Goal: Transaction & Acquisition: Book appointment/travel/reservation

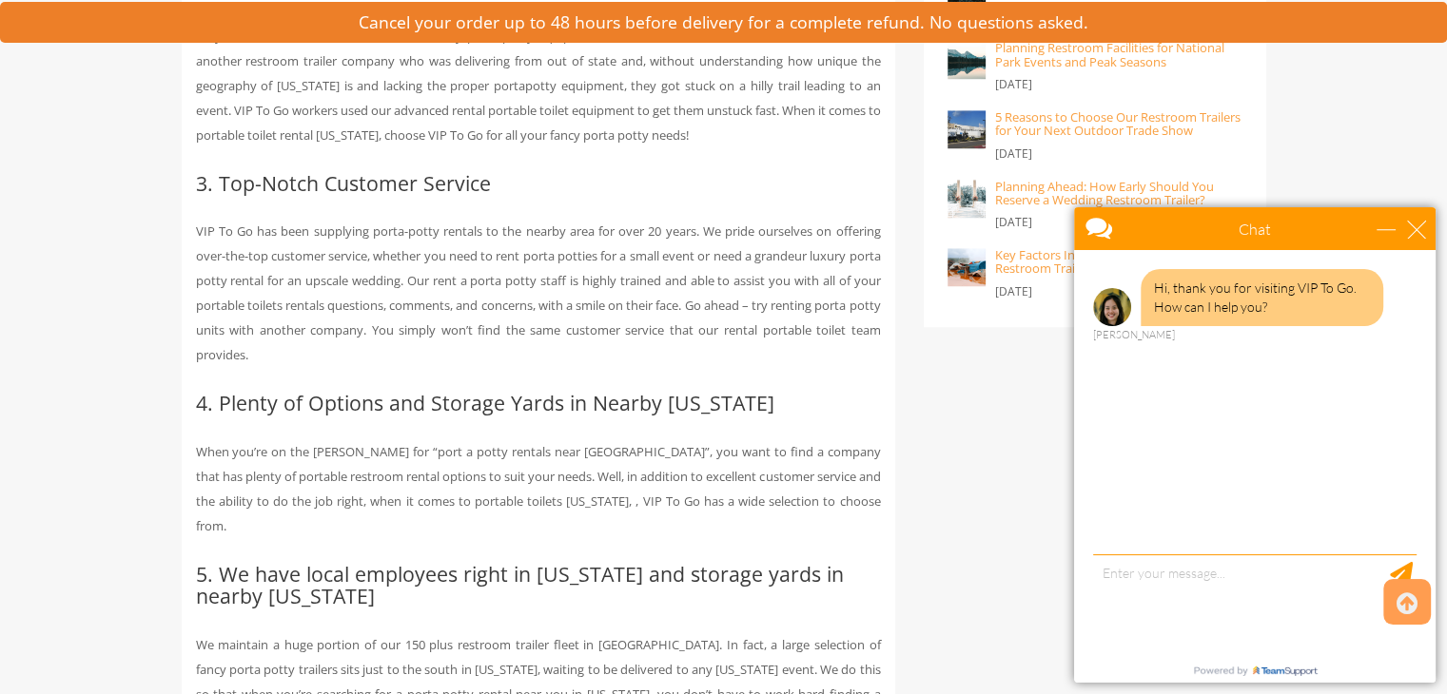
scroll to position [1553, 0]
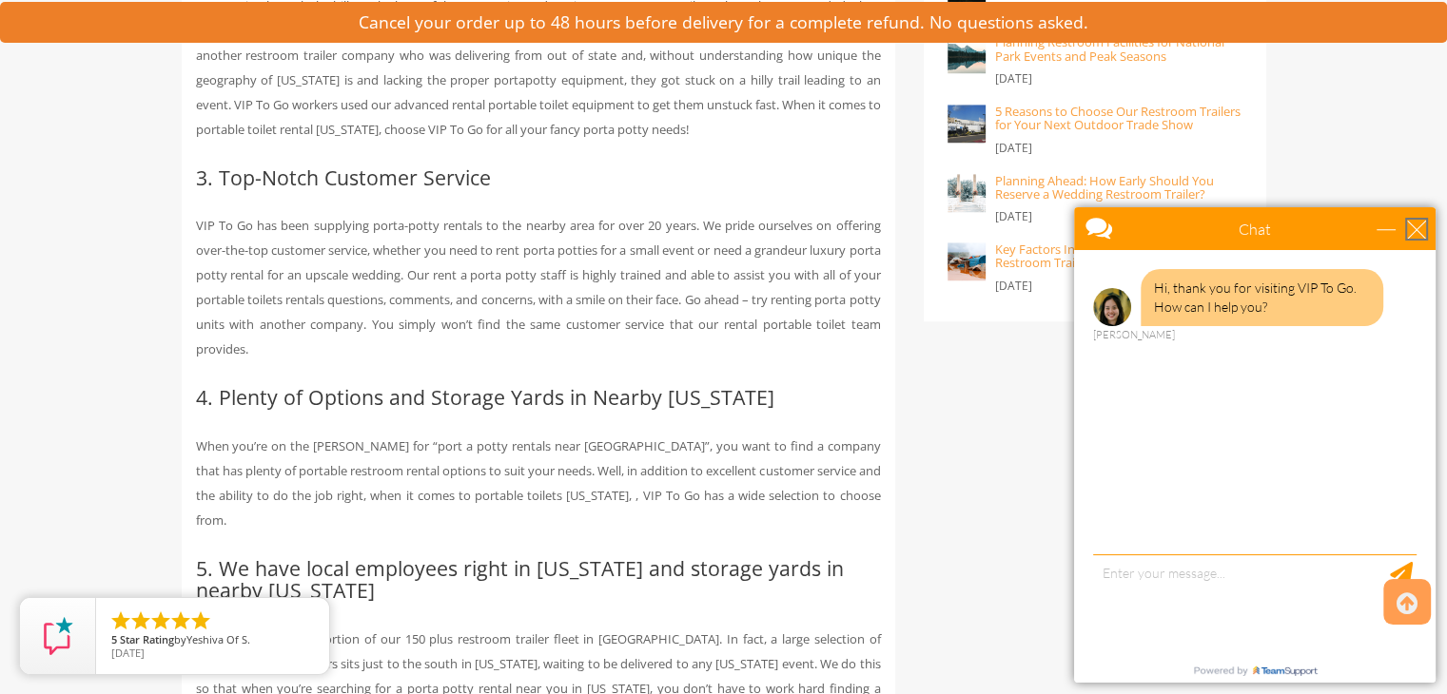
click at [1419, 233] on div "close" at bounding box center [1416, 229] width 19 height 19
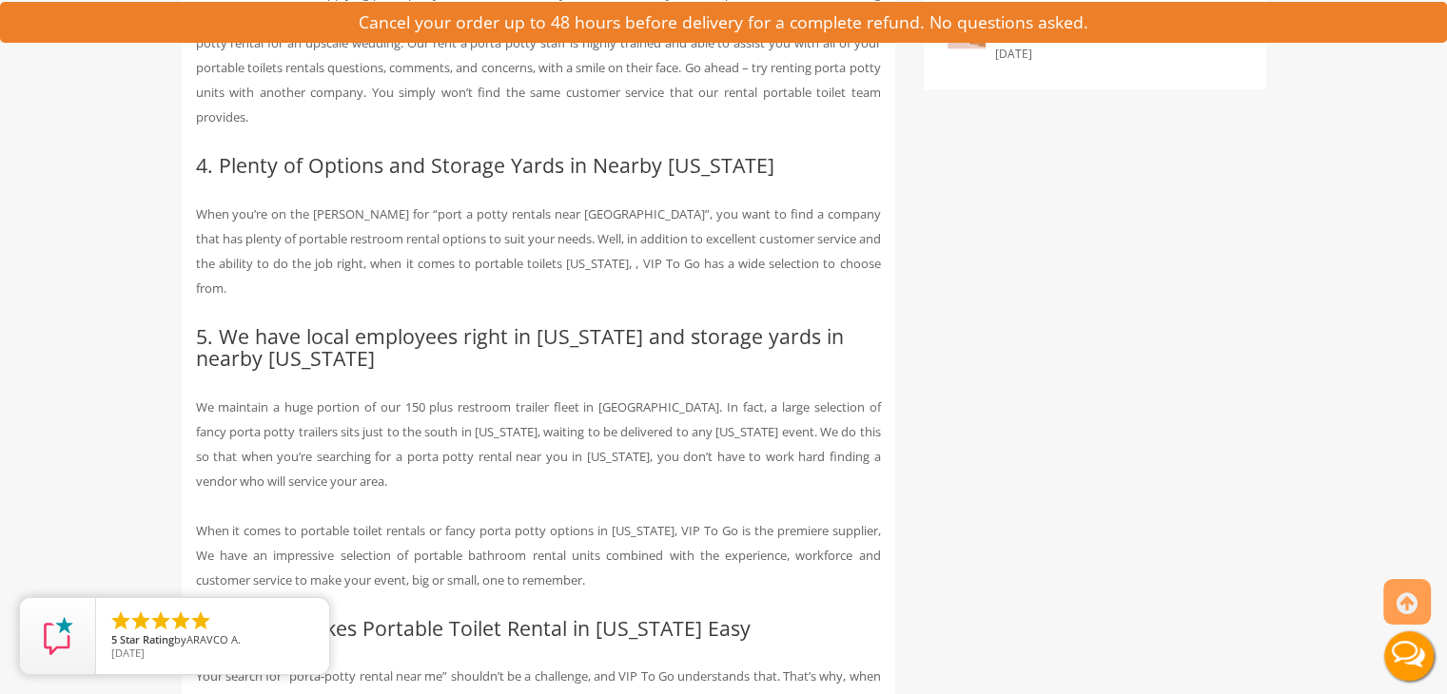
scroll to position [0, 0]
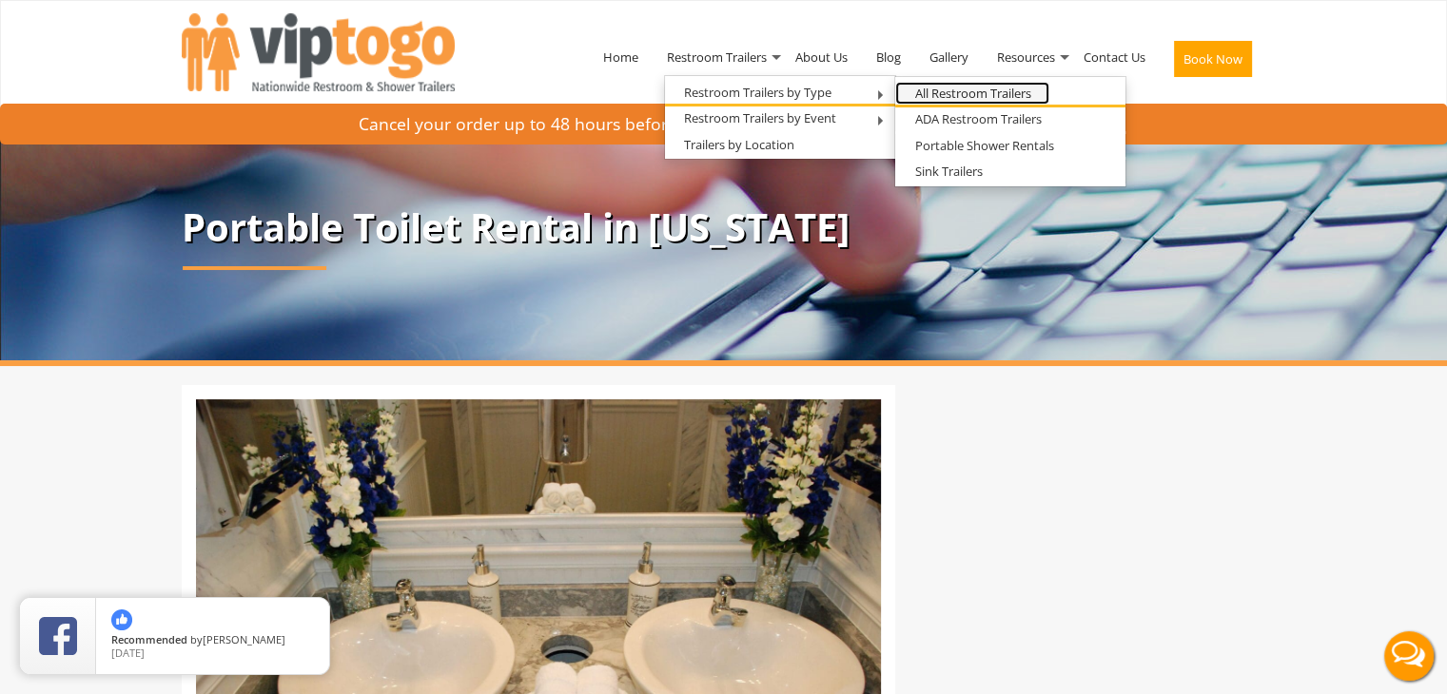
click at [1002, 100] on link "All Restroom Trailers" at bounding box center [972, 94] width 154 height 24
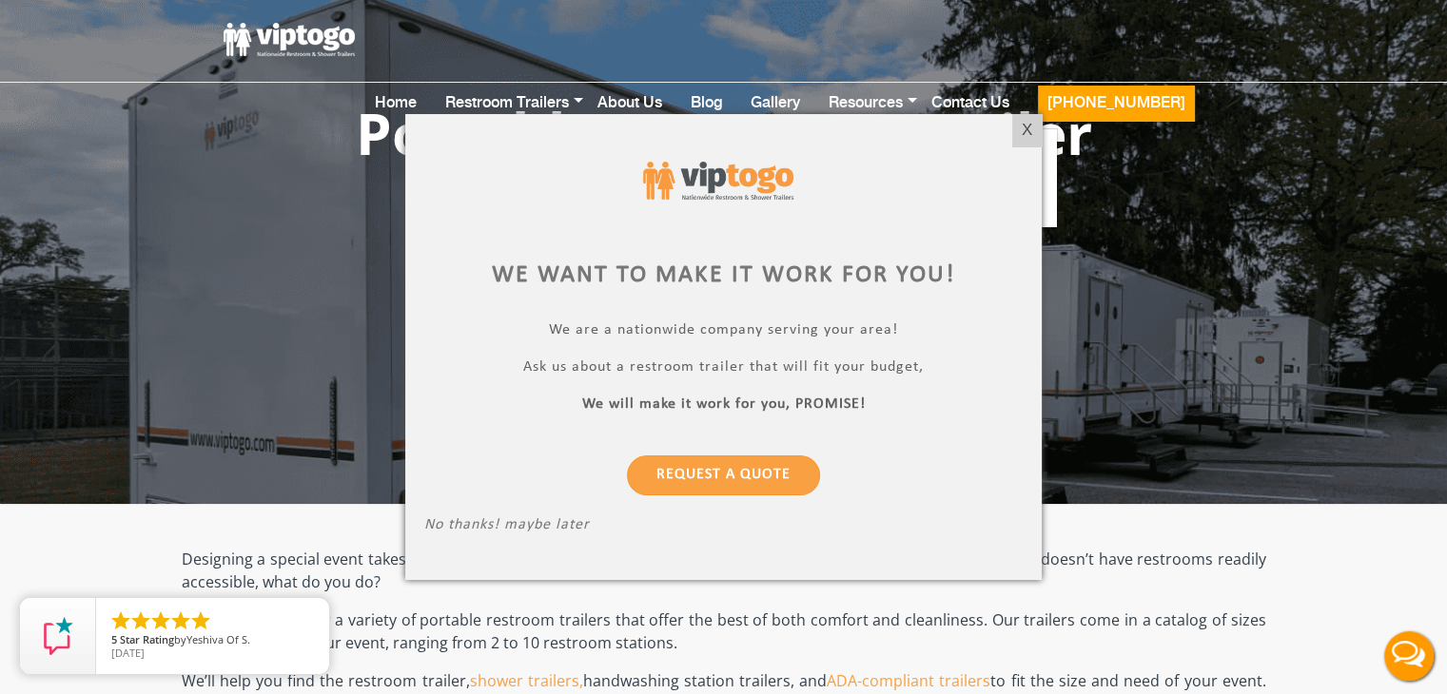
drag, startPoint x: 1033, startPoint y: 132, endPoint x: 1025, endPoint y: 149, distance: 18.7
click at [1033, 133] on div "X" at bounding box center [1026, 130] width 29 height 32
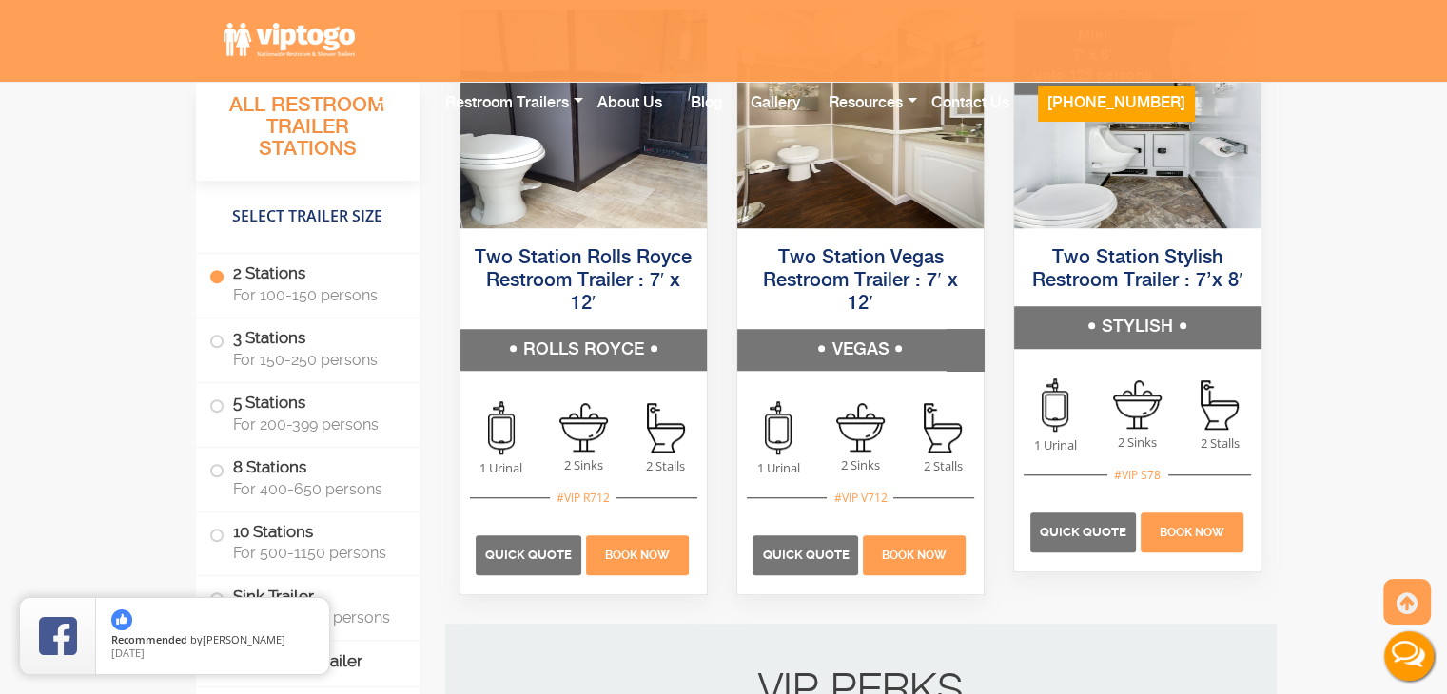
scroll to position [1490, 0]
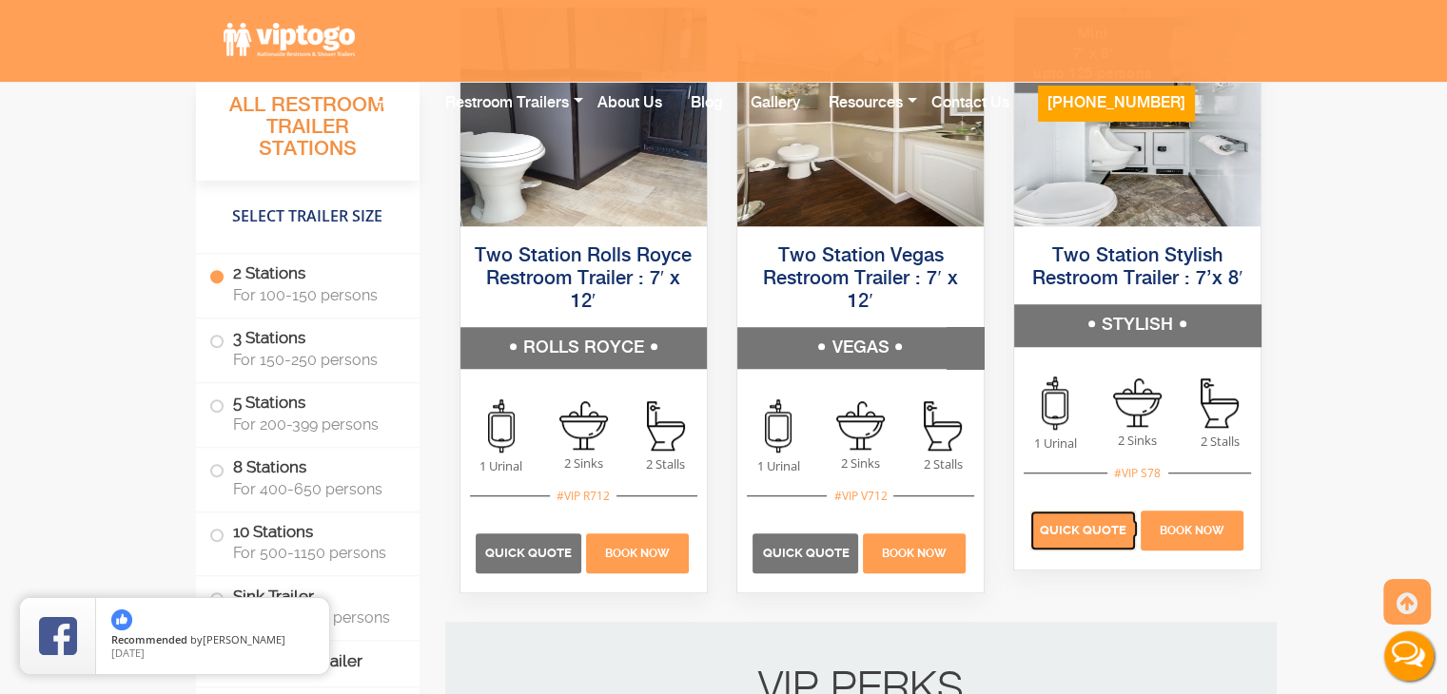
click at [1093, 527] on span "Quick Quote" at bounding box center [1083, 530] width 87 height 14
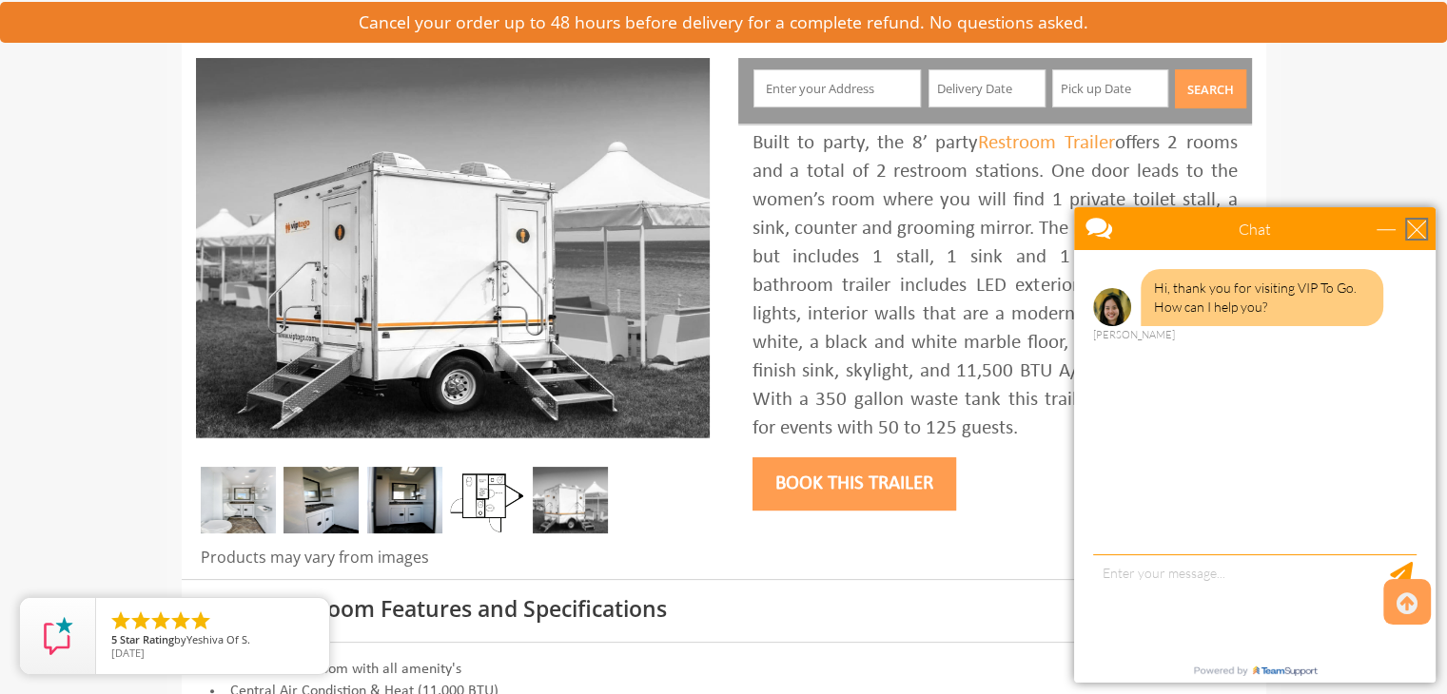
click at [1417, 232] on div "close" at bounding box center [1416, 229] width 19 height 19
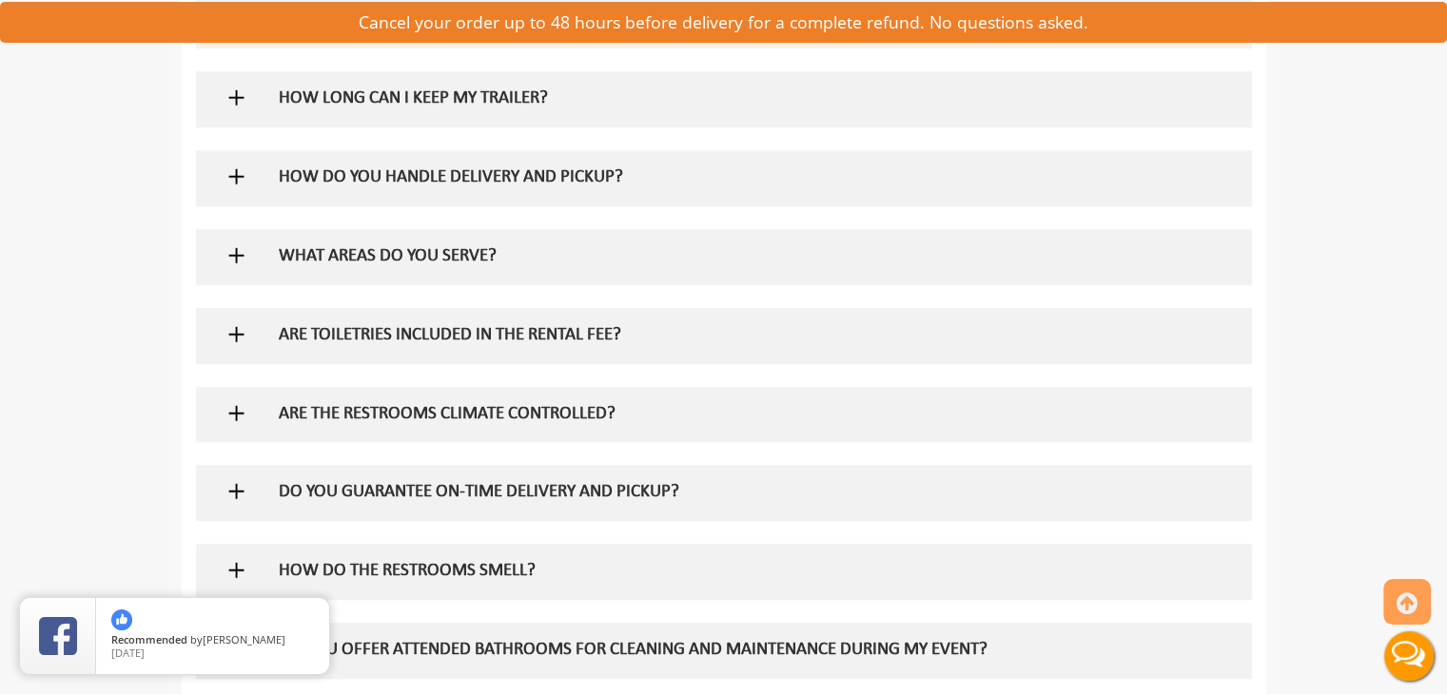
scroll to position [1299, 0]
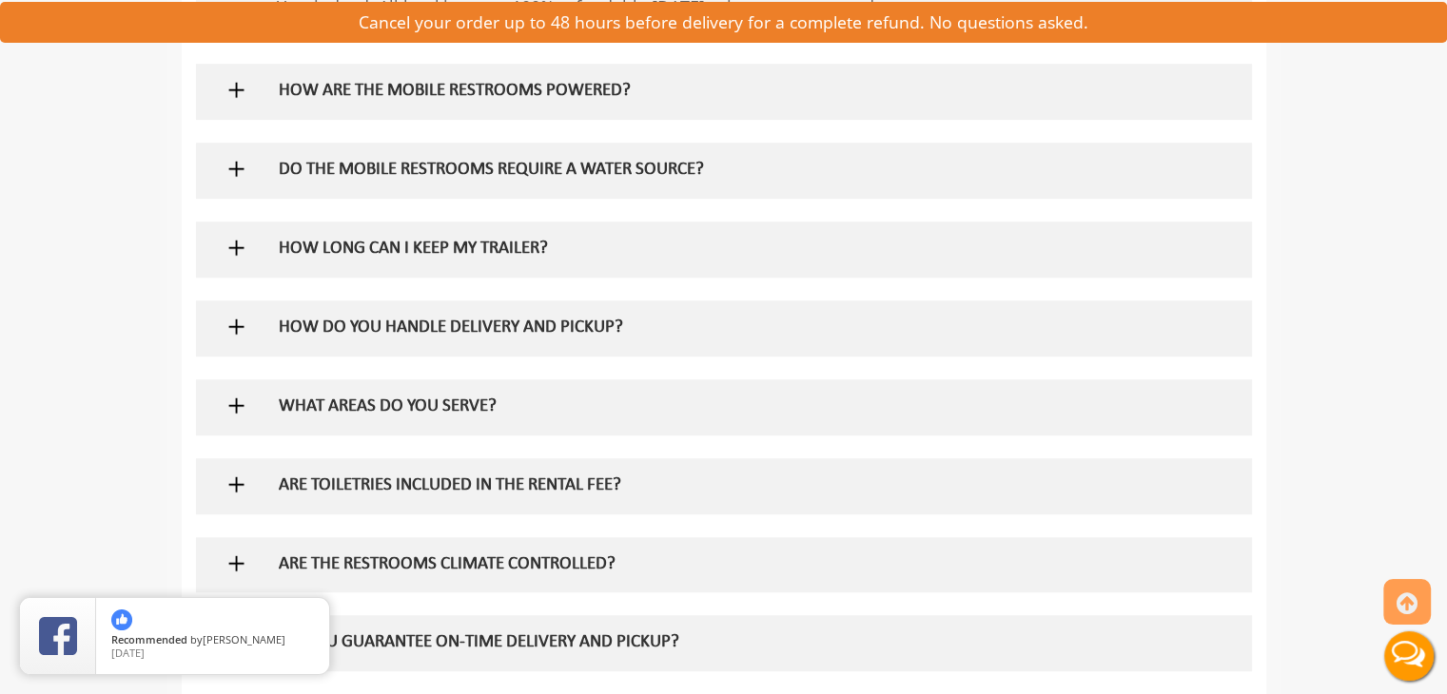
drag, startPoint x: 578, startPoint y: 94, endPoint x: 618, endPoint y: 106, distance: 41.5
click at [578, 93] on h5 "HOW ARE THE MOBILE RESTROOMS POWERED?" at bounding box center [693, 92] width 828 height 20
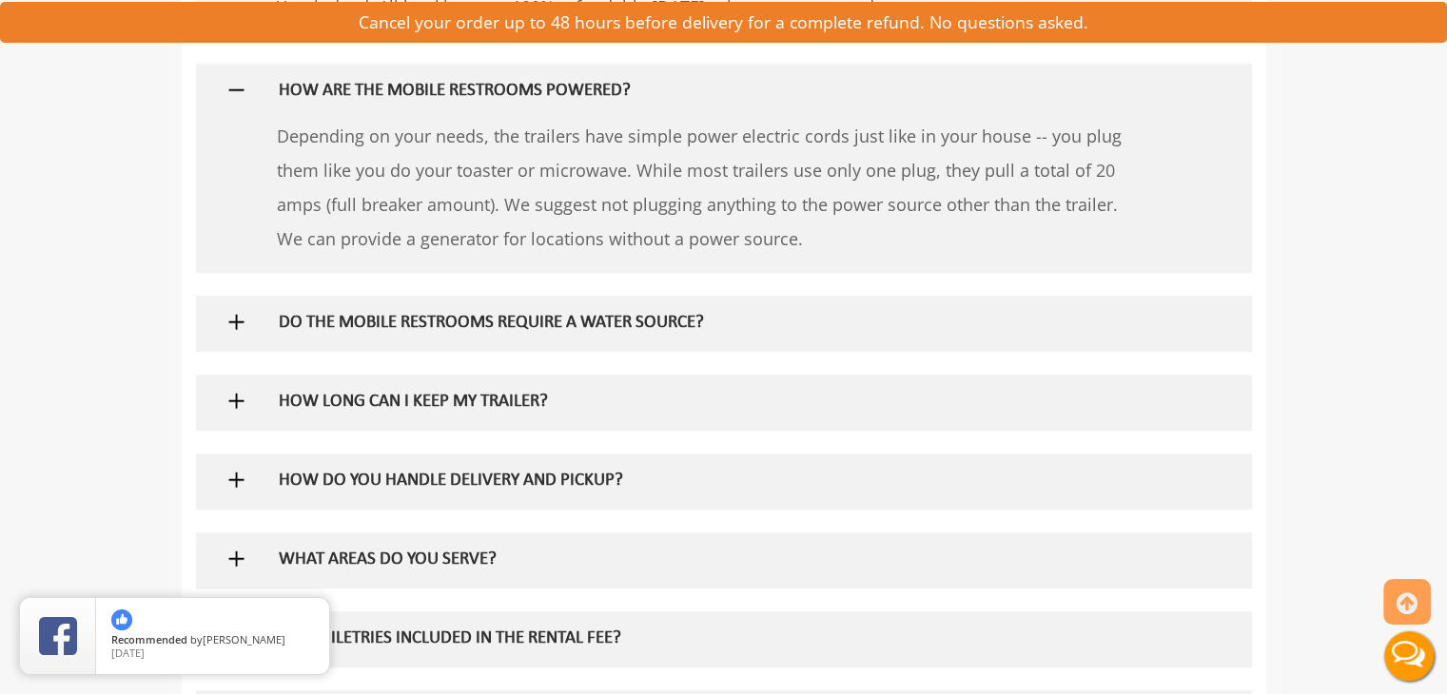
click at [802, 325] on h5 "DO THE MOBILE RESTROOMS REQUIRE A WATER SOURCE?" at bounding box center [693, 324] width 828 height 20
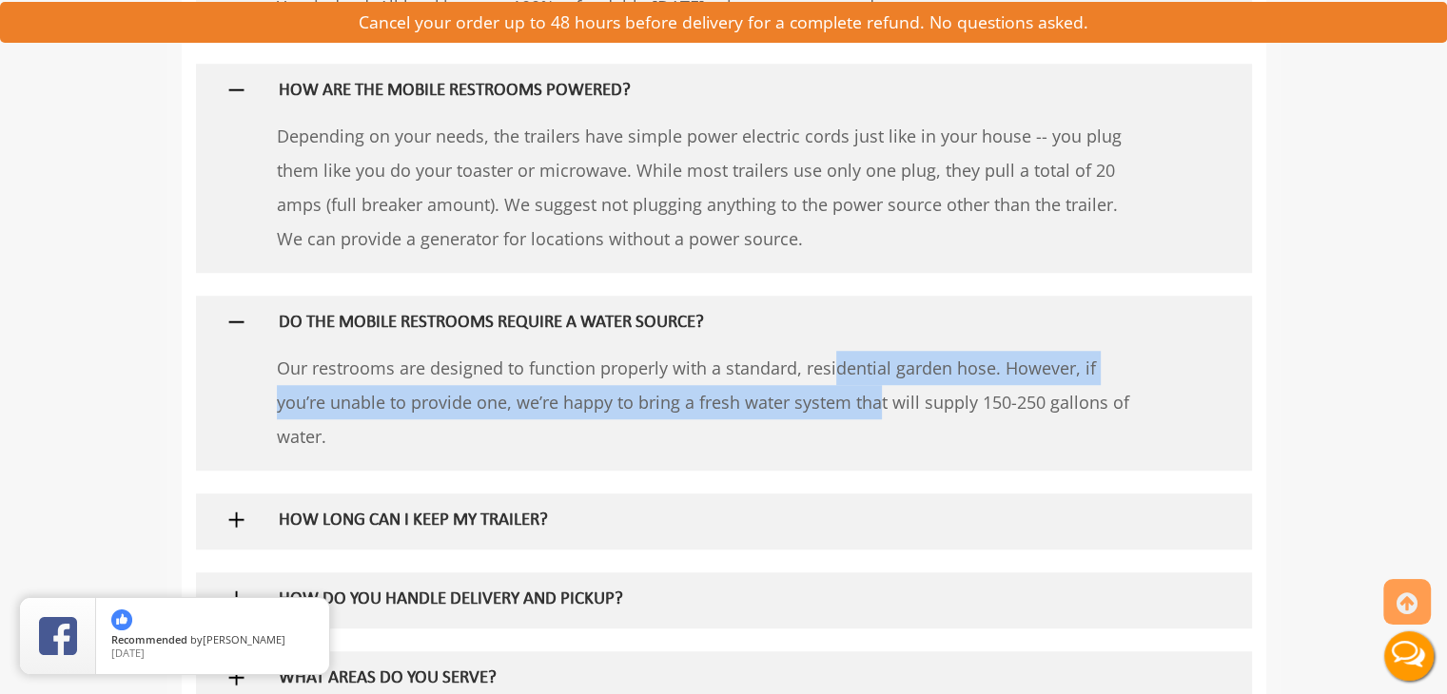
drag, startPoint x: 639, startPoint y: 360, endPoint x: 642, endPoint y: 402, distance: 41.9
click at [642, 402] on p "Our restrooms are designed to function properly with a standard, residential ga…" at bounding box center [707, 402] width 861 height 103
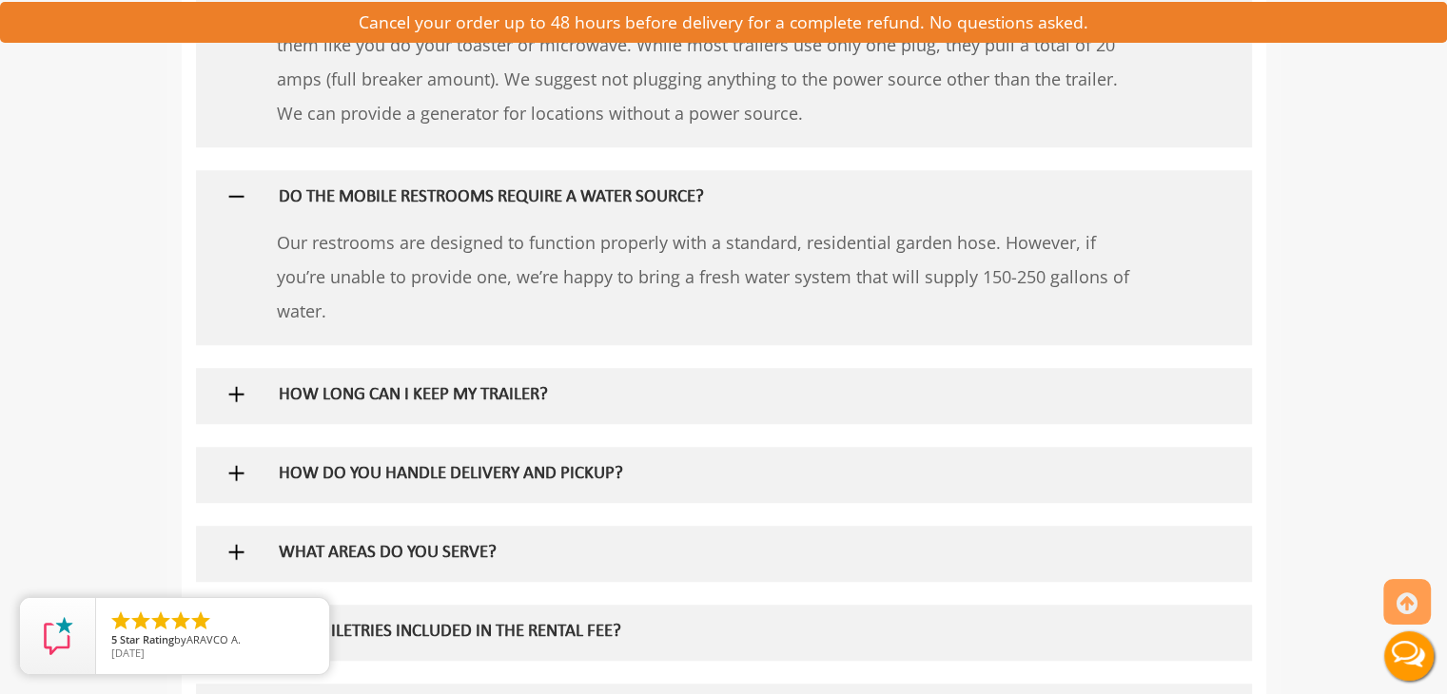
scroll to position [1427, 0]
click at [633, 379] on div "HOW LONG CAN I KEEP MY TRAILER?" at bounding box center [692, 393] width 856 height 55
click at [553, 385] on h5 "HOW LONG CAN I KEEP MY TRAILER?" at bounding box center [693, 394] width 828 height 20
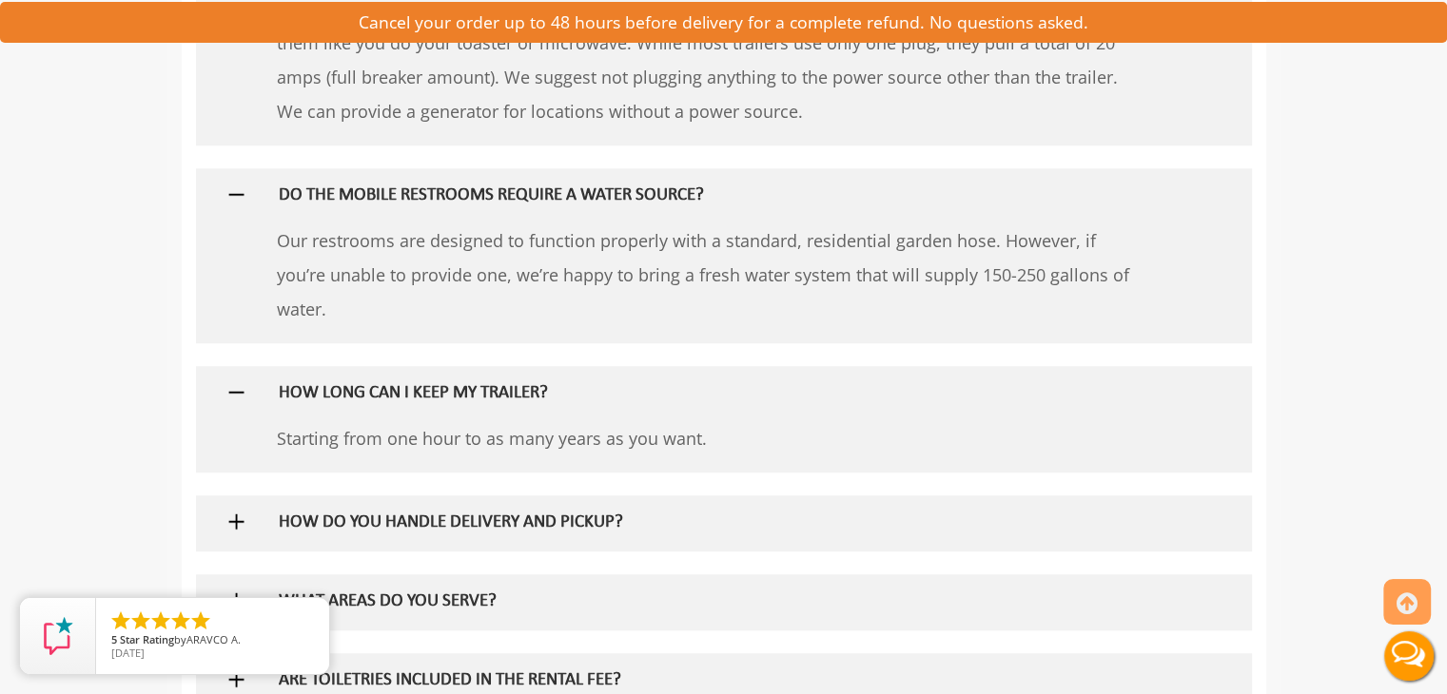
click at [553, 385] on h5 "HOW LONG CAN I KEEP MY TRAILER?" at bounding box center [693, 394] width 828 height 20
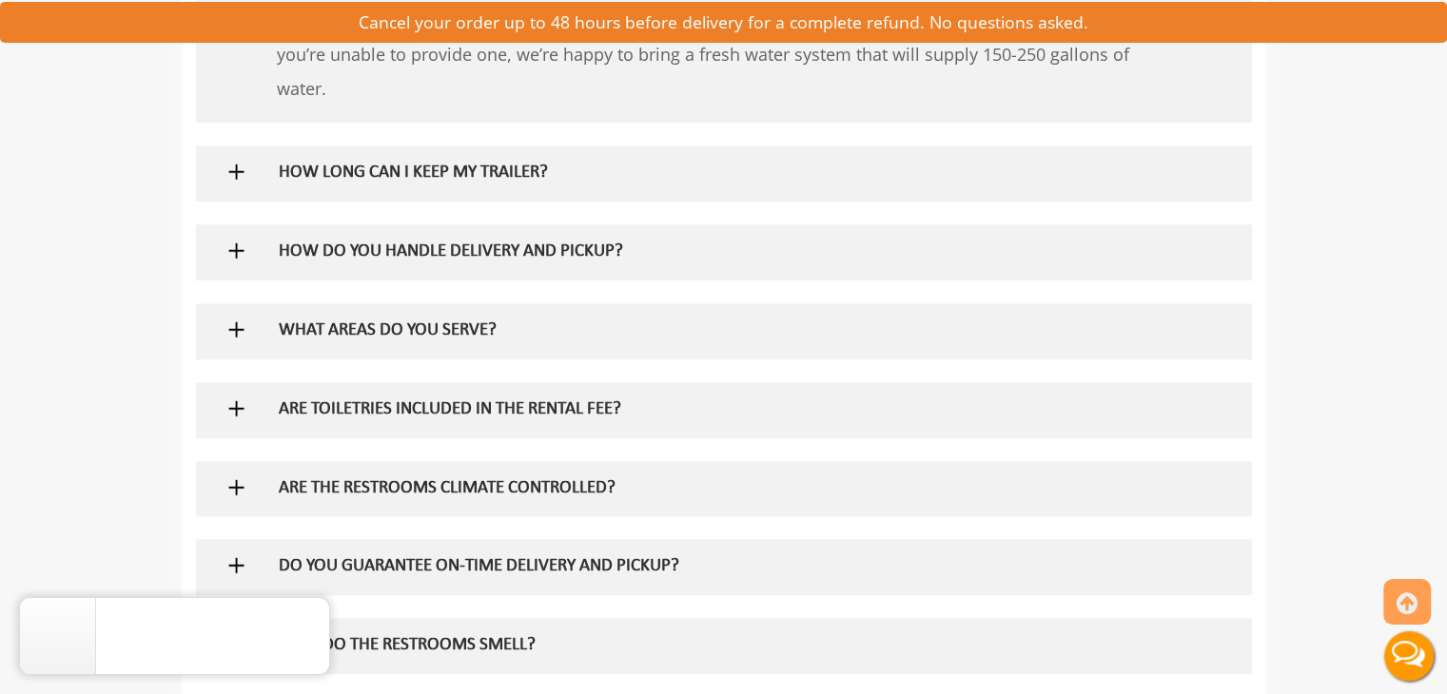
scroll to position [1648, 0]
click at [570, 390] on div "ARE TOILETRIES INCLUDED IN THE RENTAL FEE?" at bounding box center [692, 408] width 856 height 55
click at [565, 401] on h5 "ARE TOILETRIES INCLUDED IN THE RENTAL FEE?" at bounding box center [693, 409] width 828 height 20
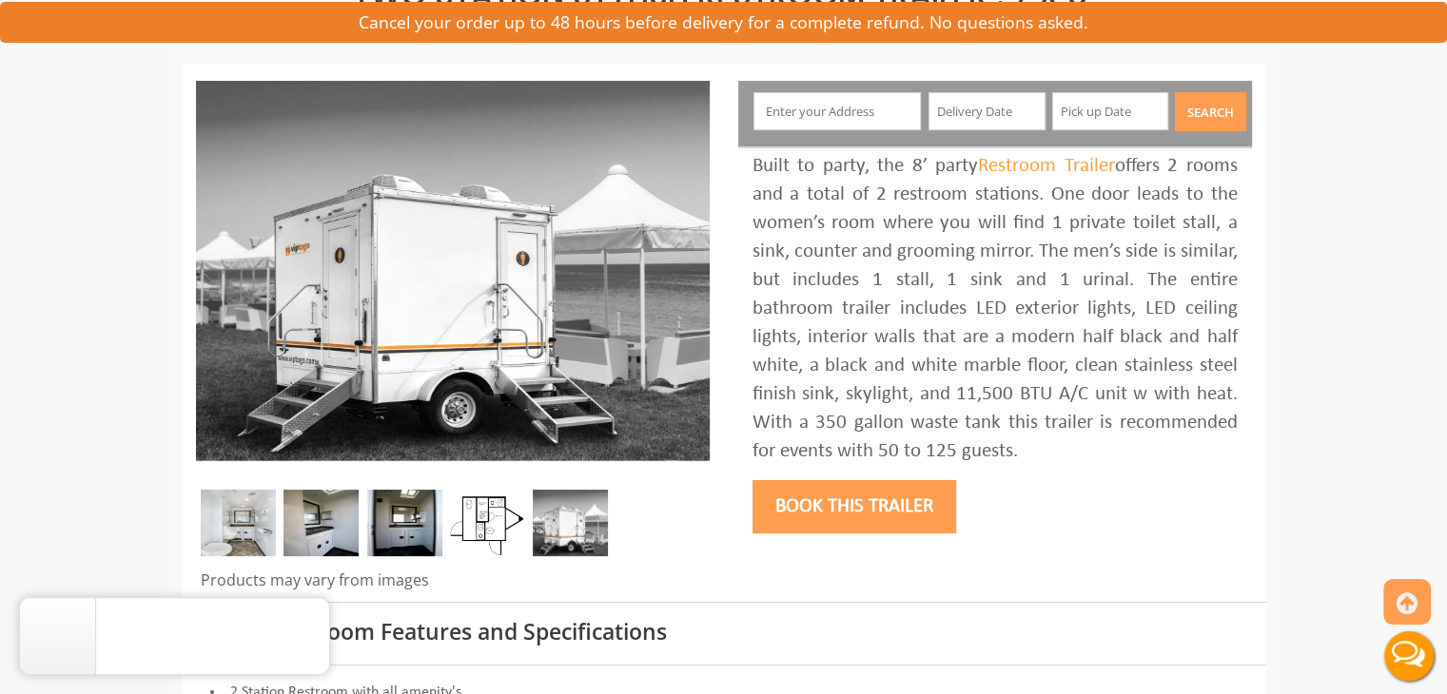
scroll to position [158, 0]
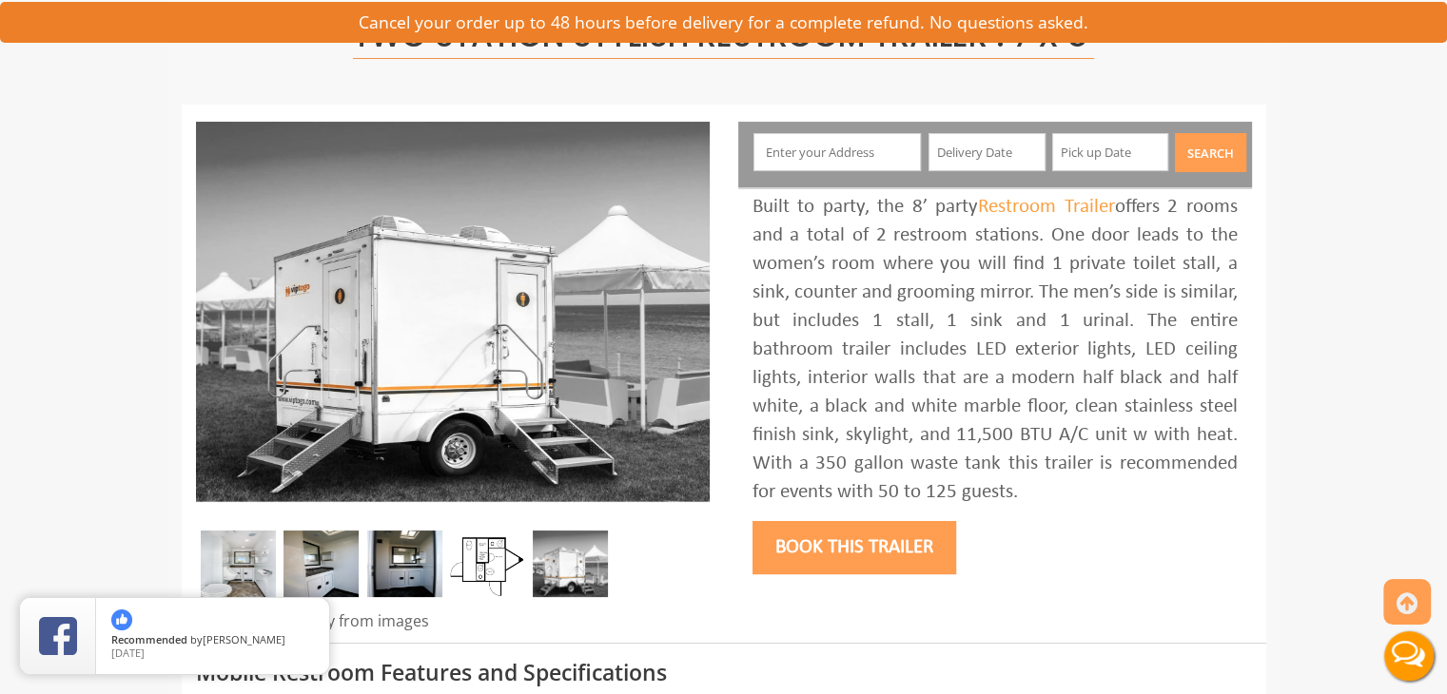
click at [818, 147] on input "text" at bounding box center [836, 152] width 167 height 38
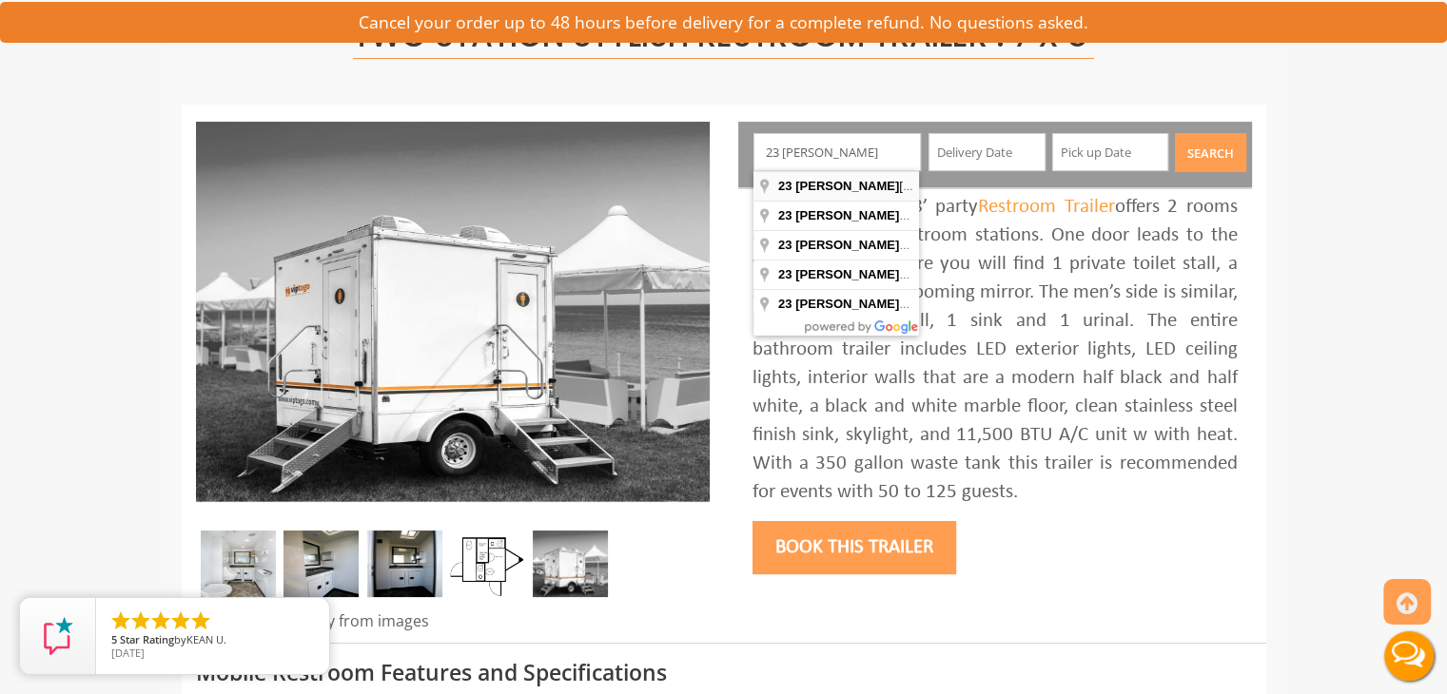
type input "23 Kimball Corner Road, Naples, ME, USA"
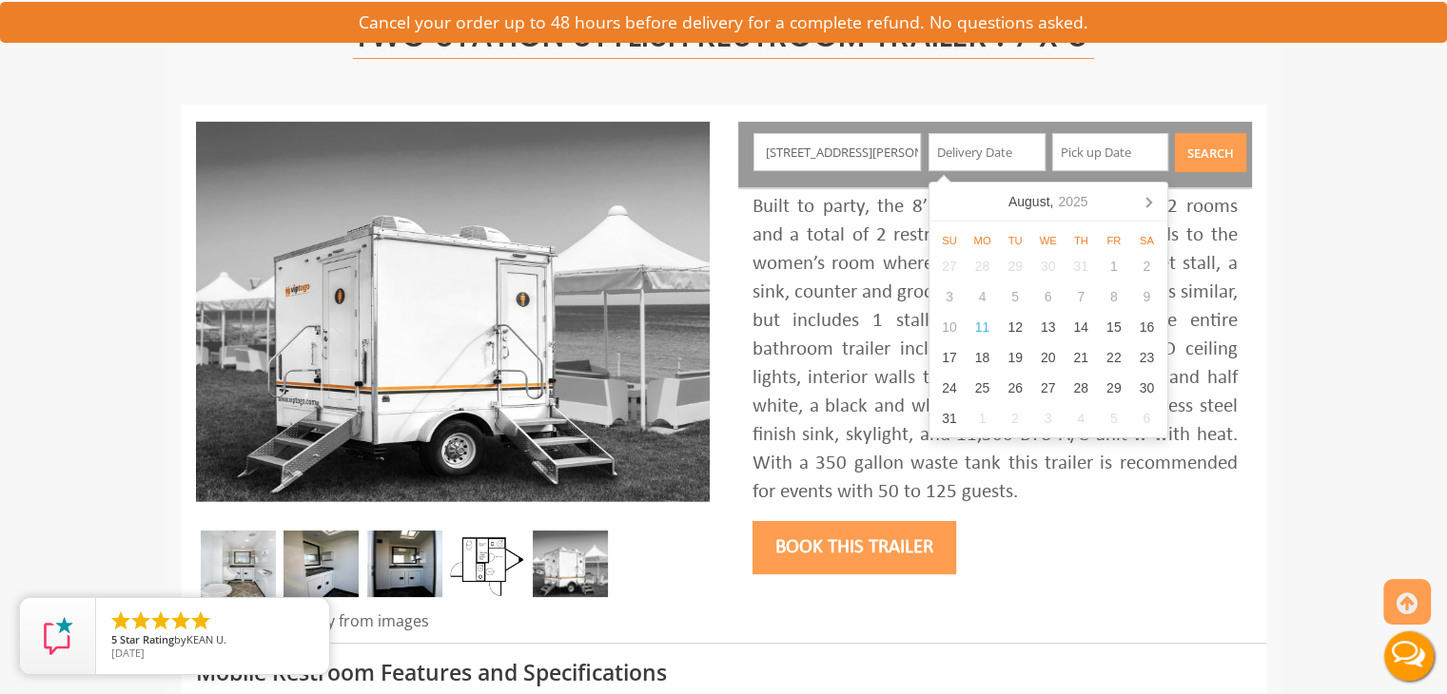
click at [966, 153] on input "text" at bounding box center [986, 152] width 117 height 38
type input "09/06/2026"
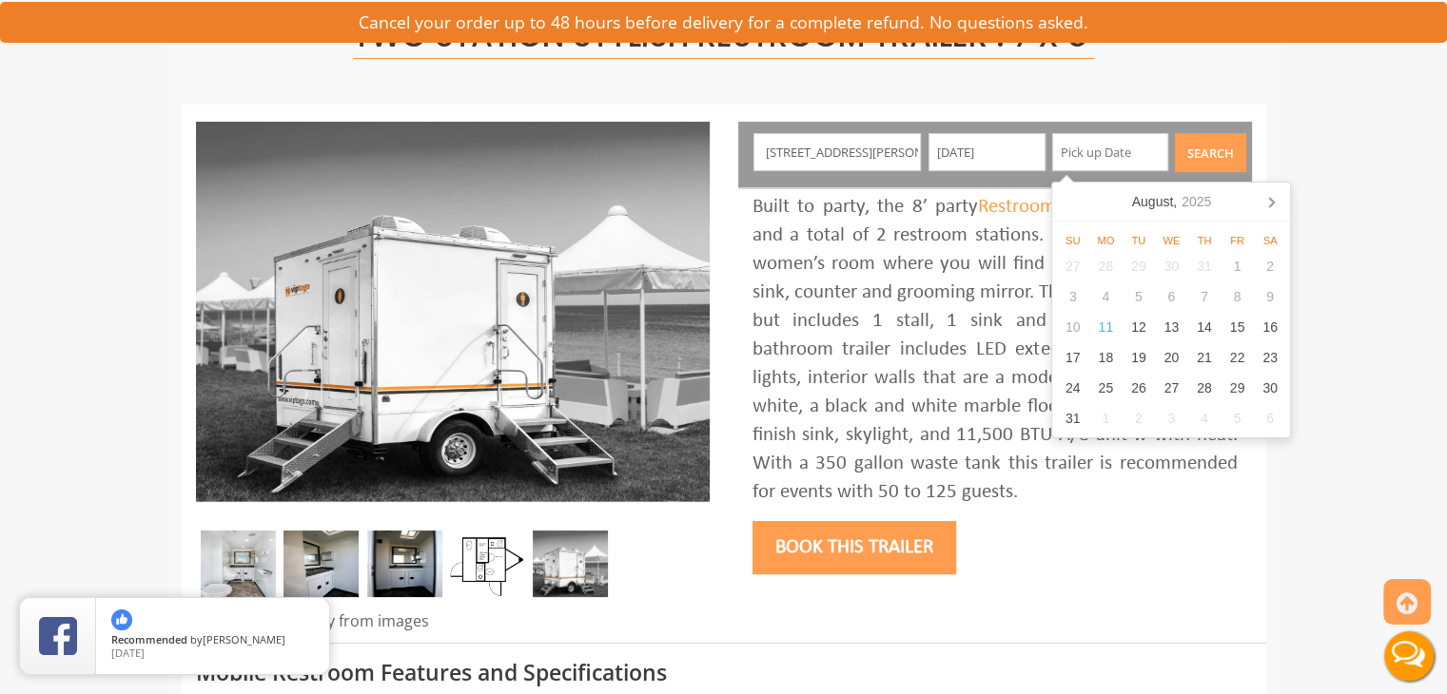
click at [1079, 148] on input "text" at bounding box center [1110, 152] width 117 height 38
type input "09/07/2026"
click at [1188, 161] on button "Search" at bounding box center [1210, 152] width 71 height 39
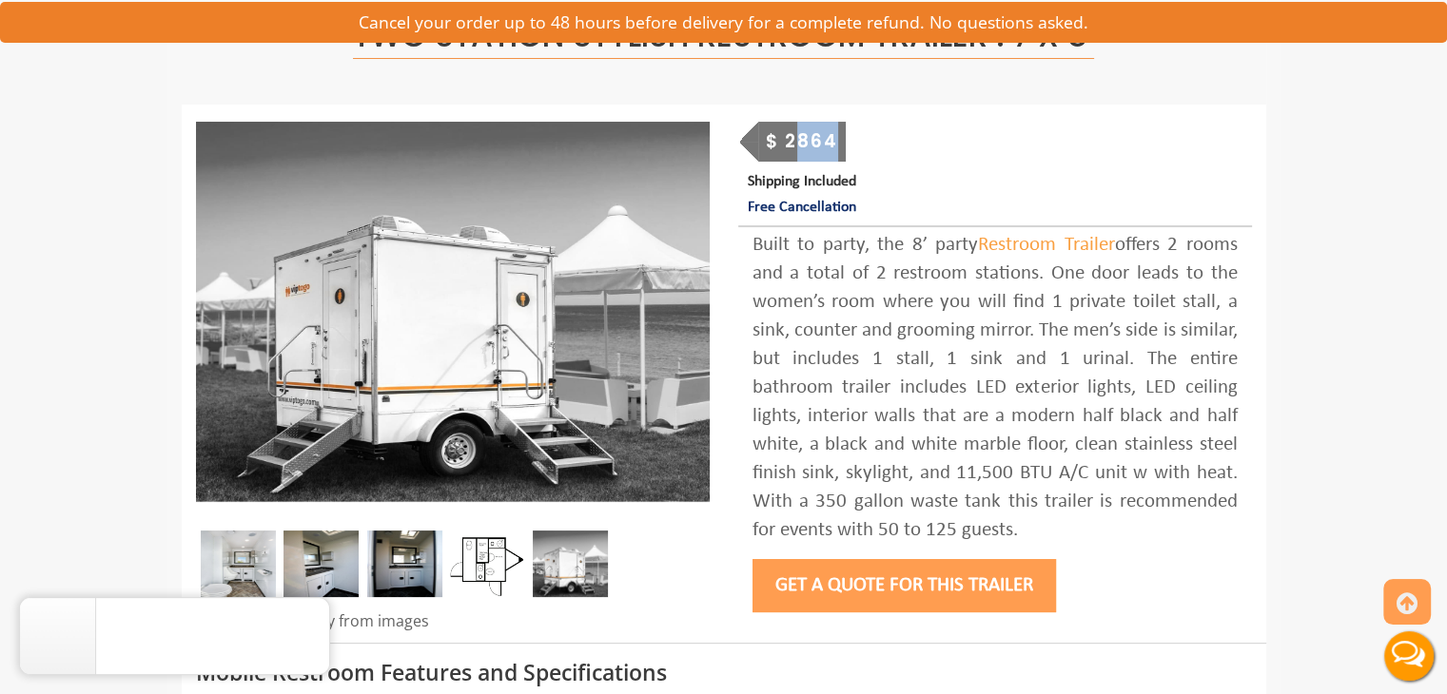
drag, startPoint x: 799, startPoint y: 139, endPoint x: 878, endPoint y: 142, distance: 79.0
click at [878, 142] on div "$ 2864 Shipping Included Free Cancellation" at bounding box center [995, 171] width 514 height 99
click at [925, 282] on div "Built to party, the 8’ party Restroom Trailer offers 2 rooms and a total of 2 r…" at bounding box center [994, 388] width 485 height 314
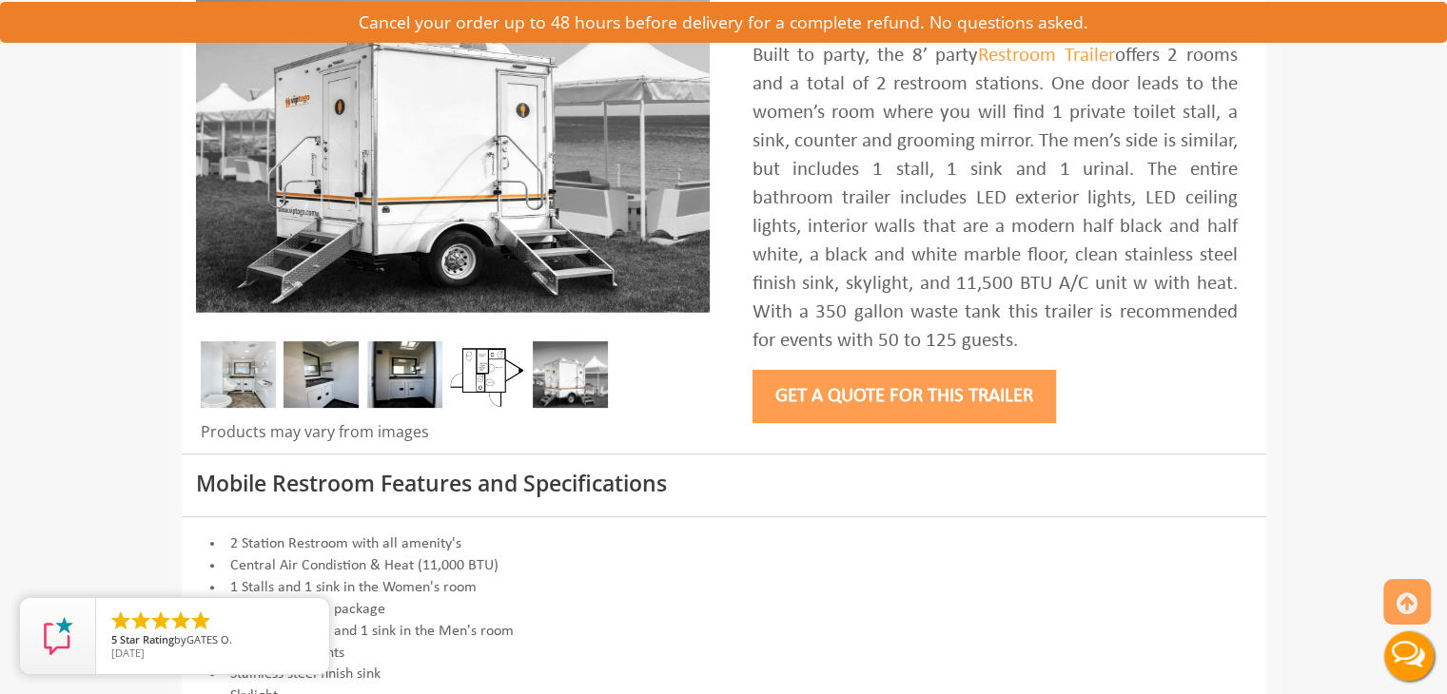
scroll to position [380, 0]
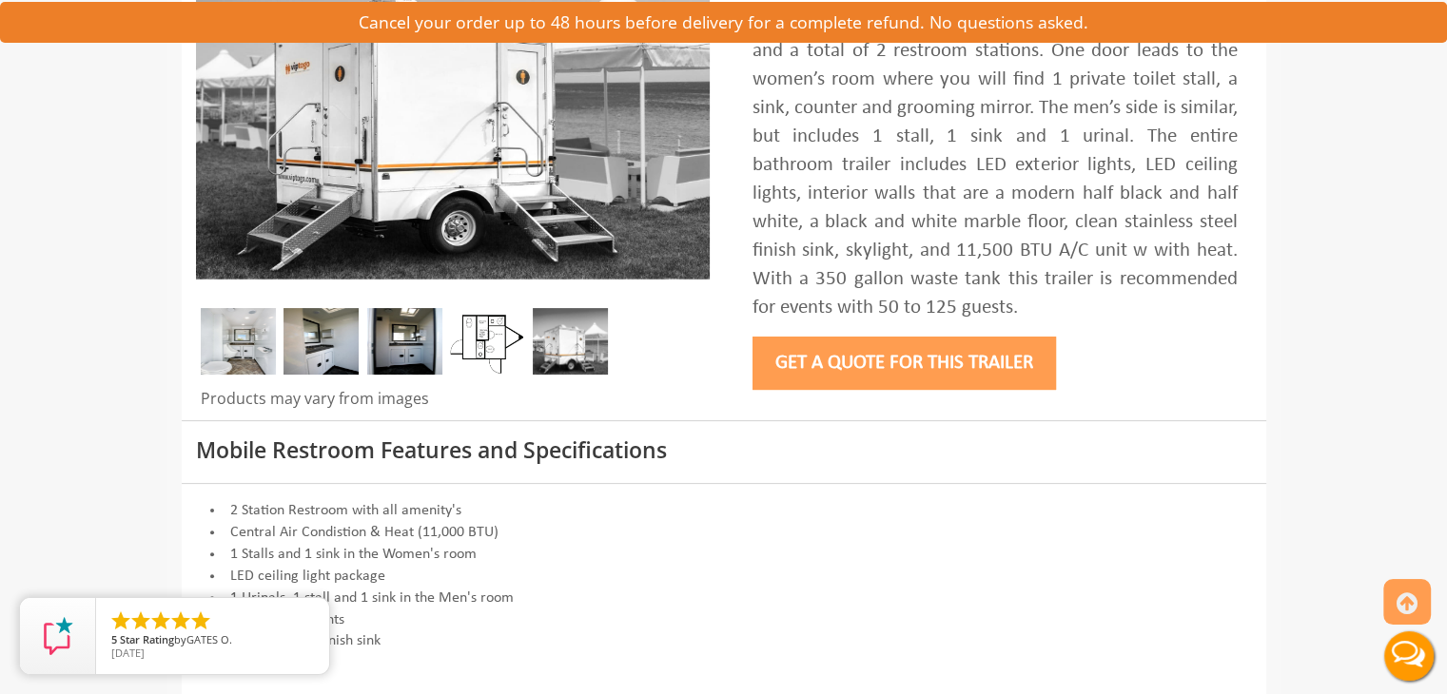
click at [908, 361] on button "Get a Quote for this Trailer" at bounding box center [903, 363] width 303 height 53
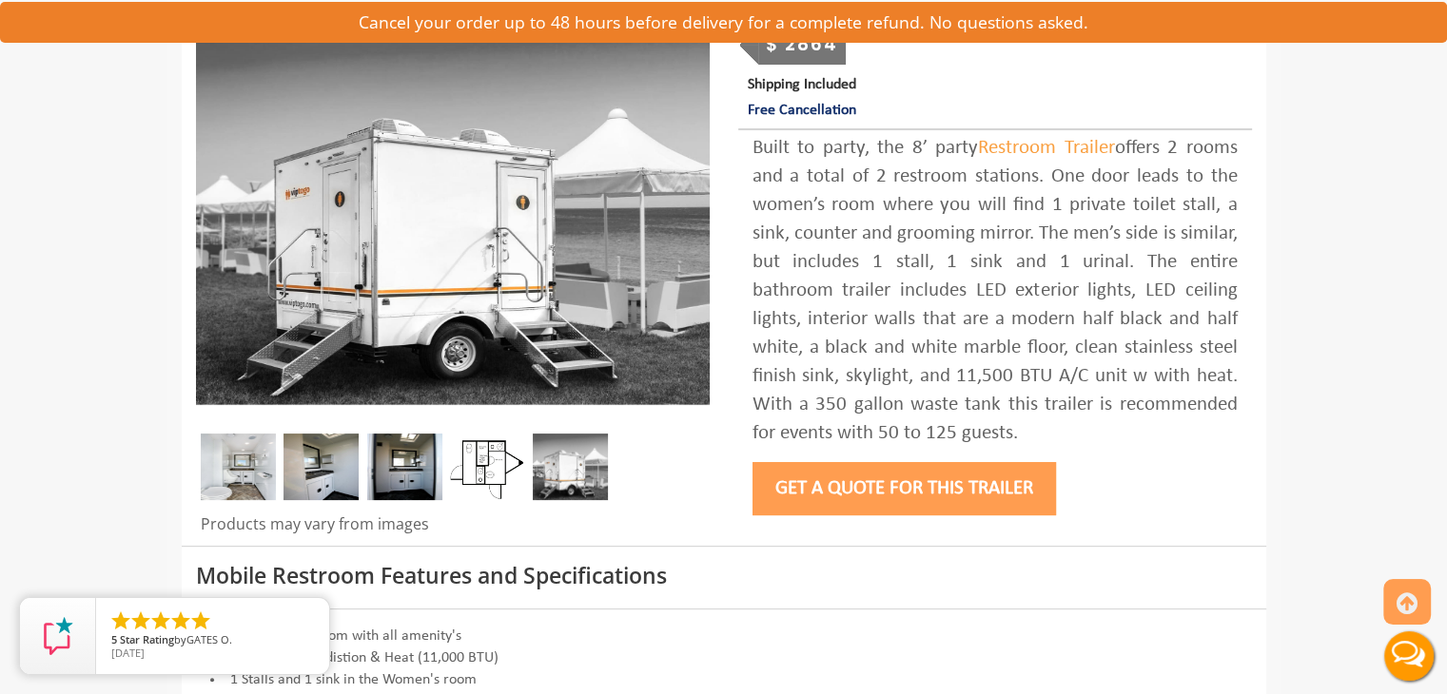
scroll to position [253, 0]
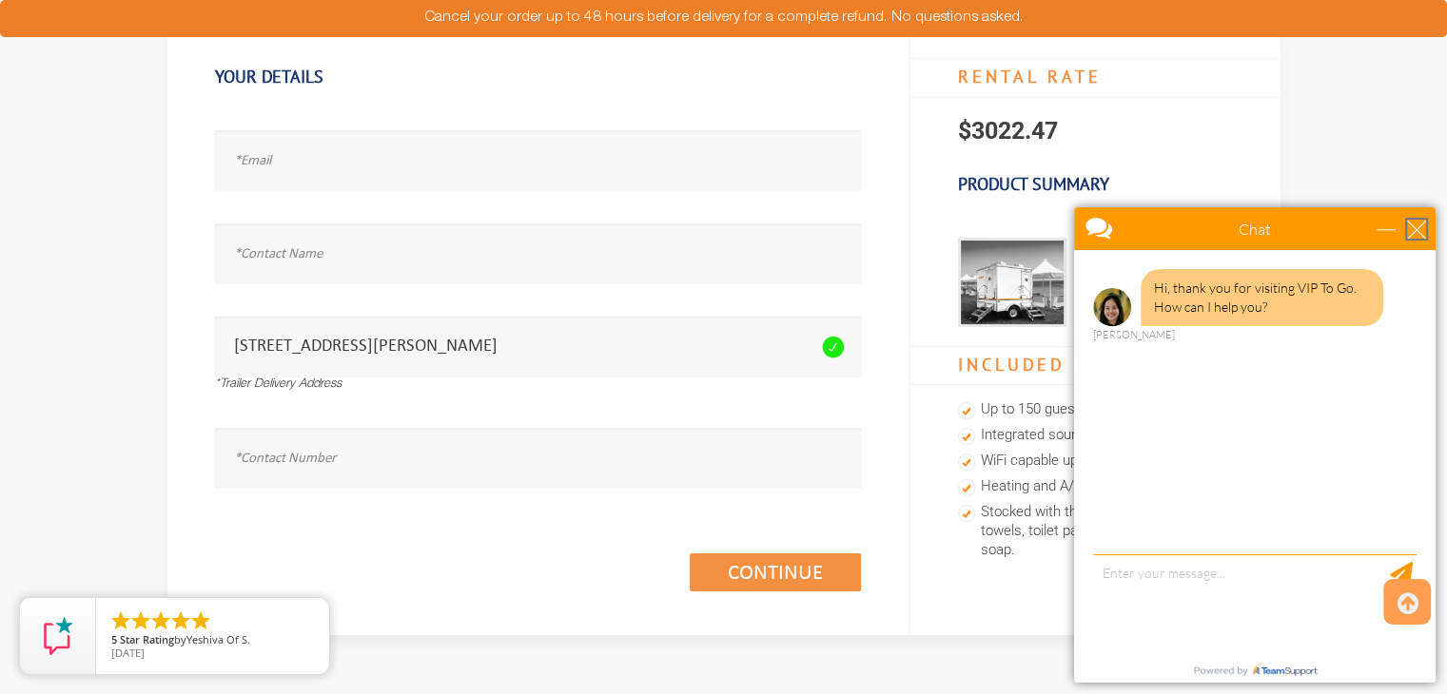
click at [1418, 226] on div "close" at bounding box center [1416, 229] width 19 height 19
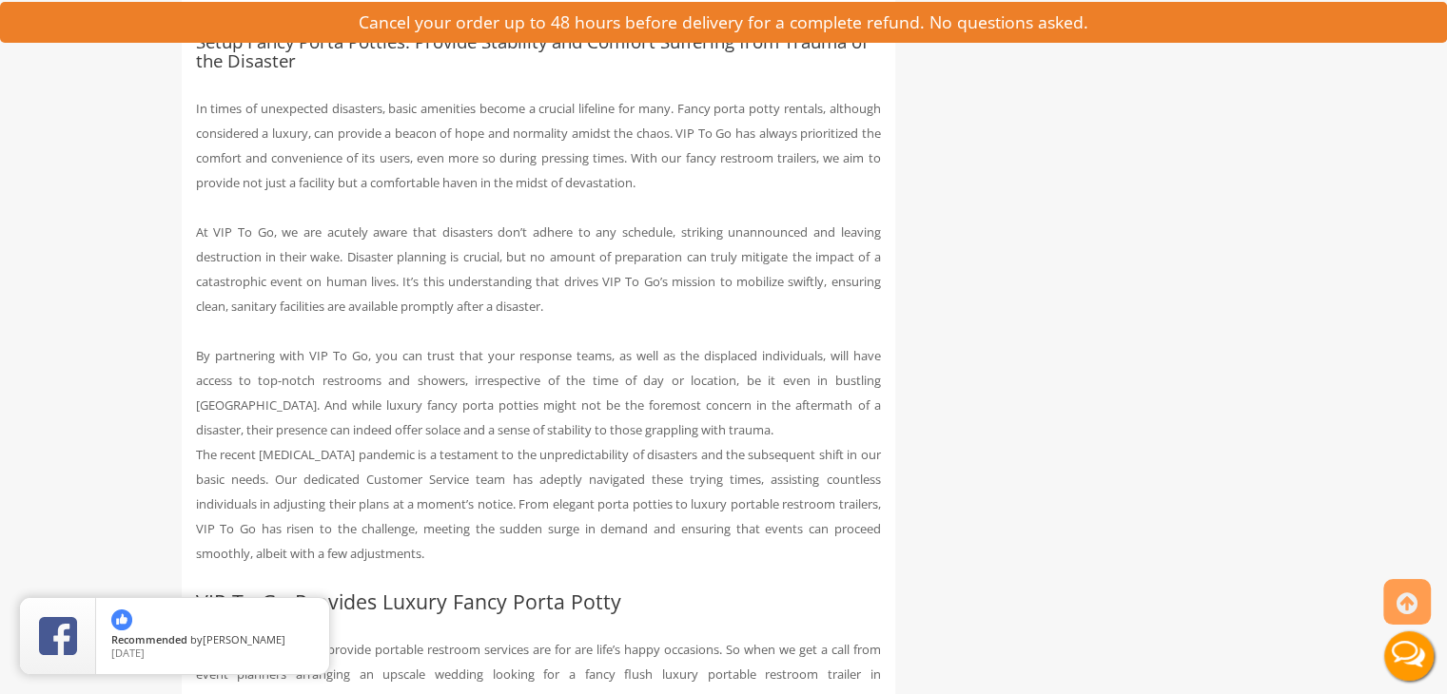
scroll to position [2093, 0]
